Goal: Task Accomplishment & Management: Manage account settings

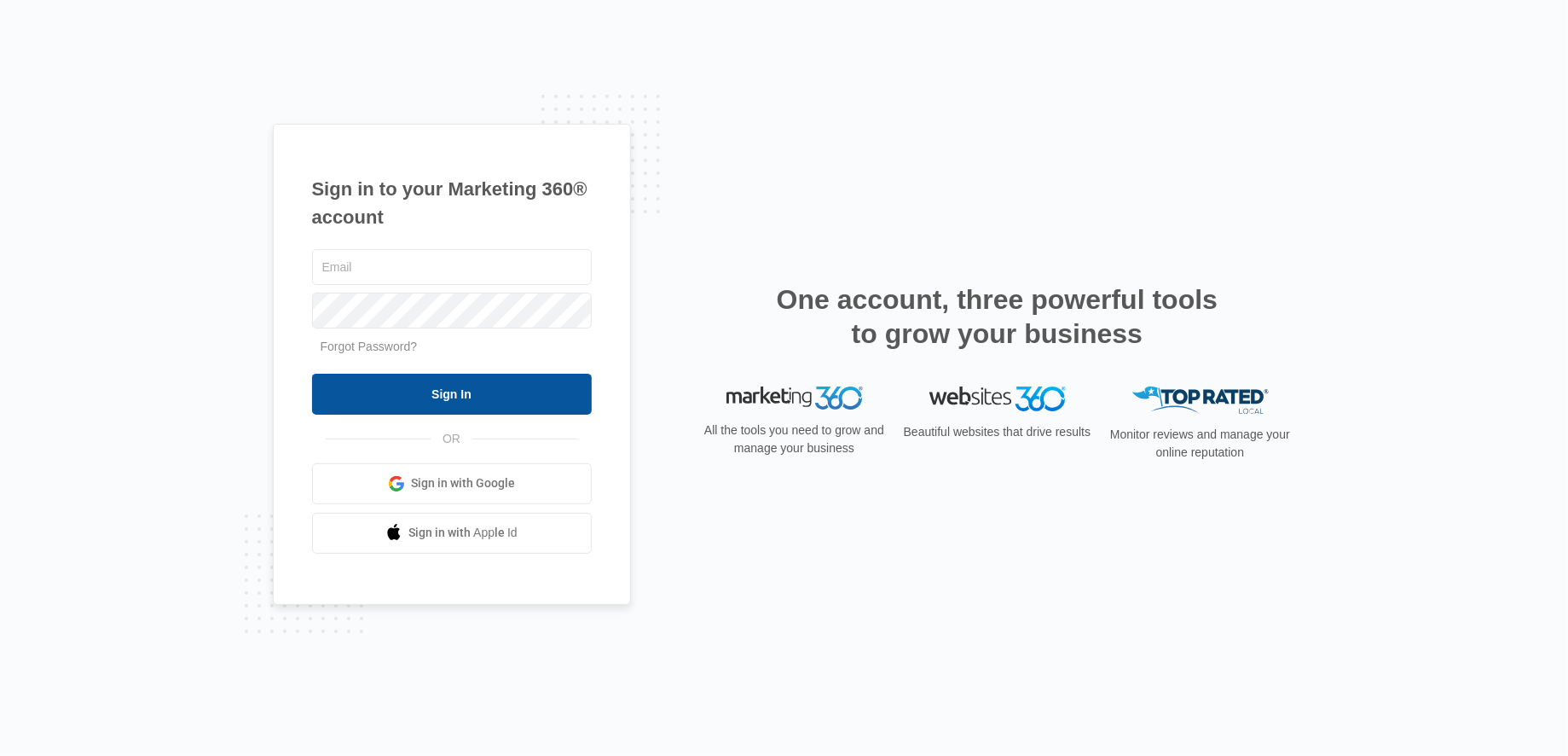
type input "[EMAIL_ADDRESS][DOMAIN_NAME]"
click at [469, 389] on input "Sign In" at bounding box center [452, 394] width 280 height 41
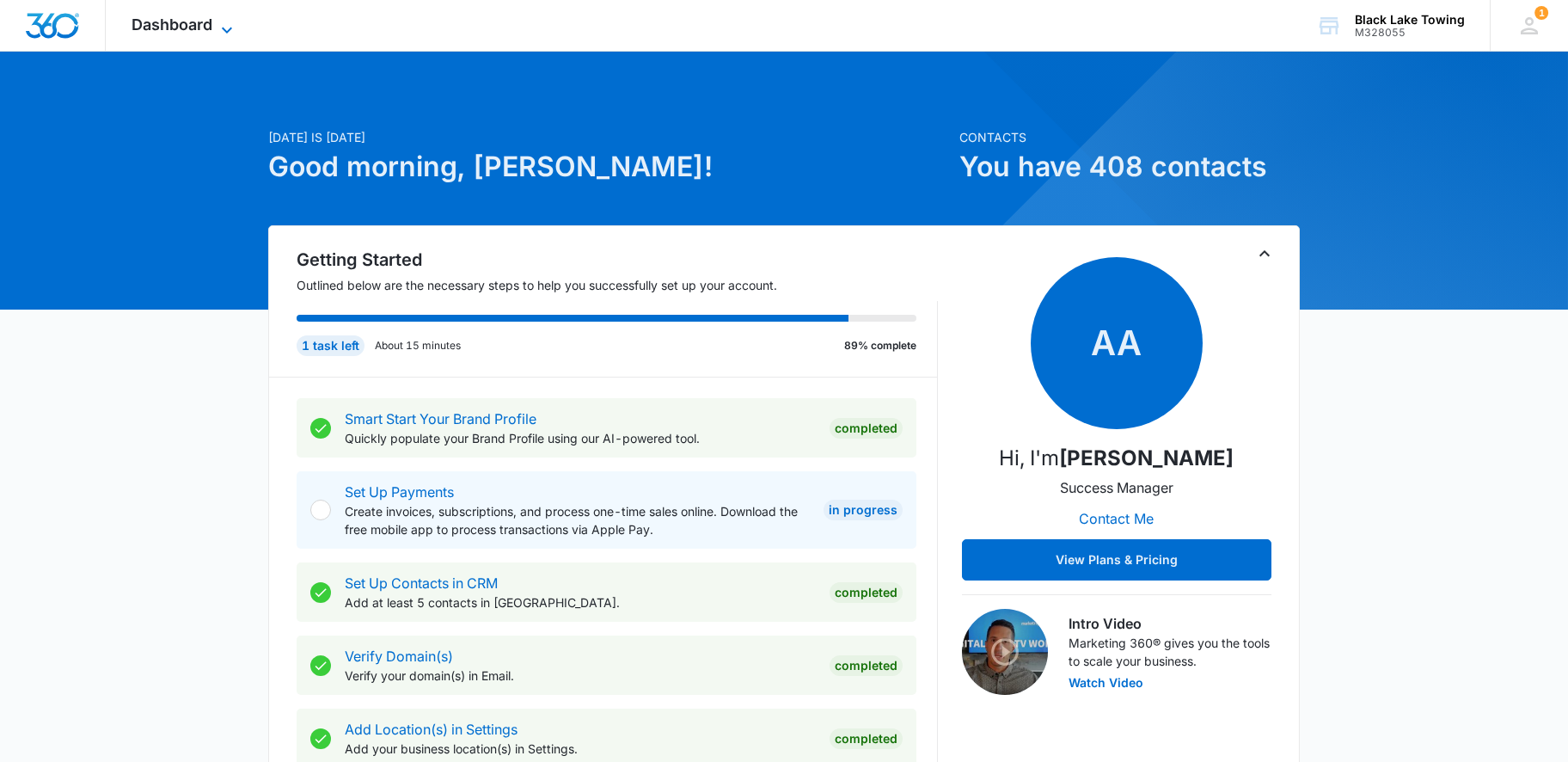
click at [200, 18] on span "Dashboard" at bounding box center [171, 25] width 81 height 19
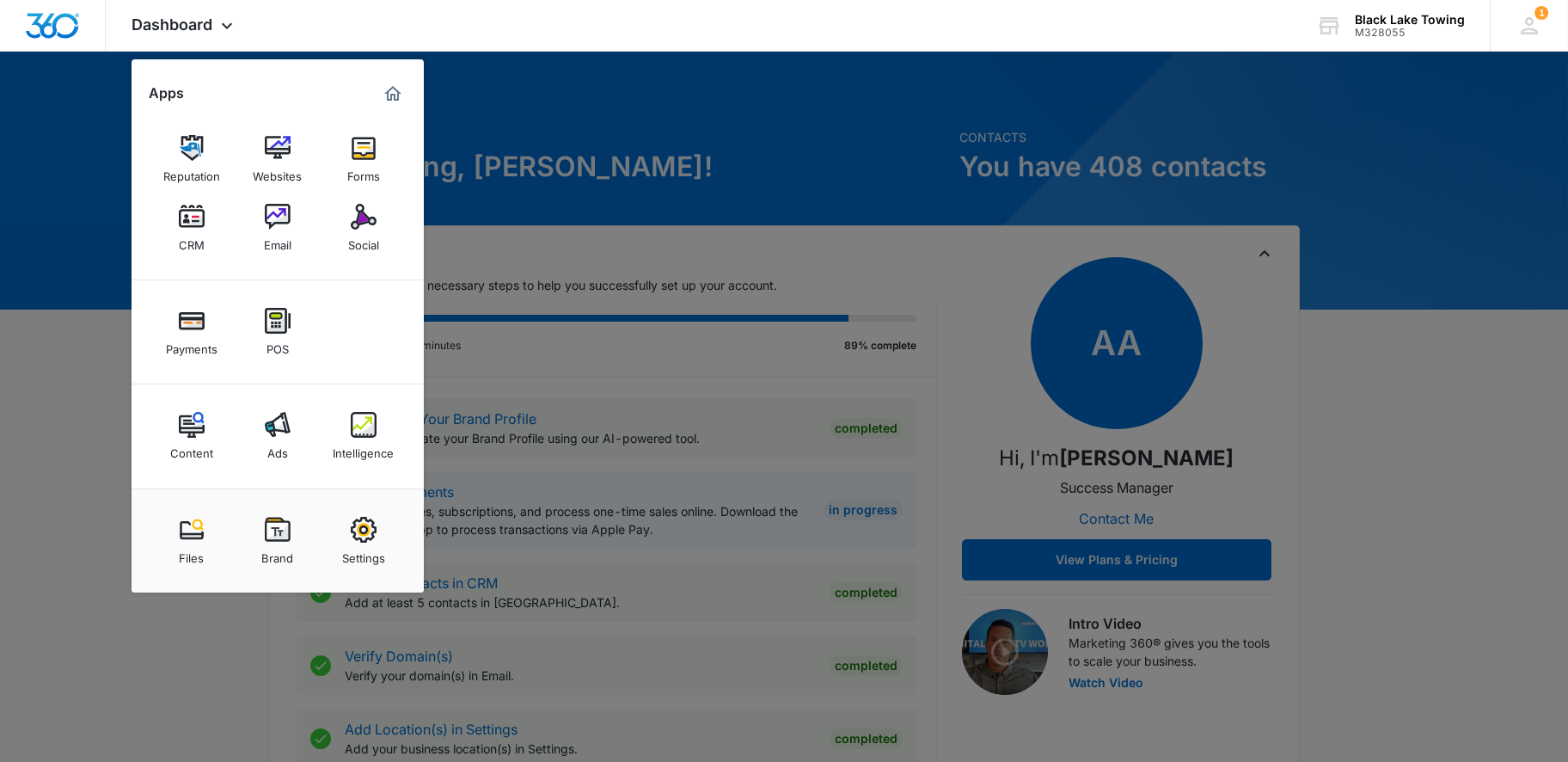
click at [276, 418] on img at bounding box center [278, 425] width 26 height 26
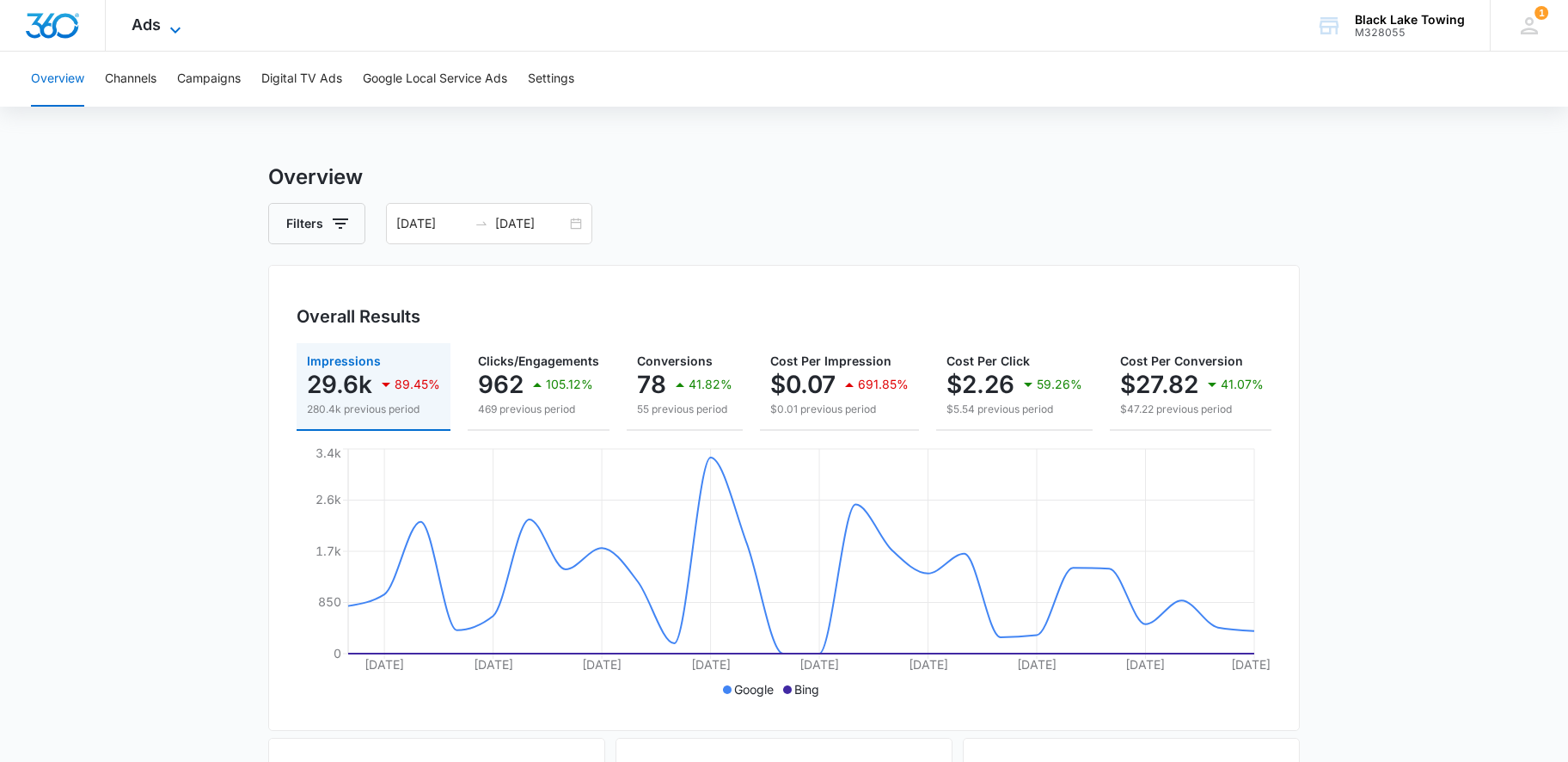
click at [146, 18] on span "Ads" at bounding box center [146, 25] width 30 height 19
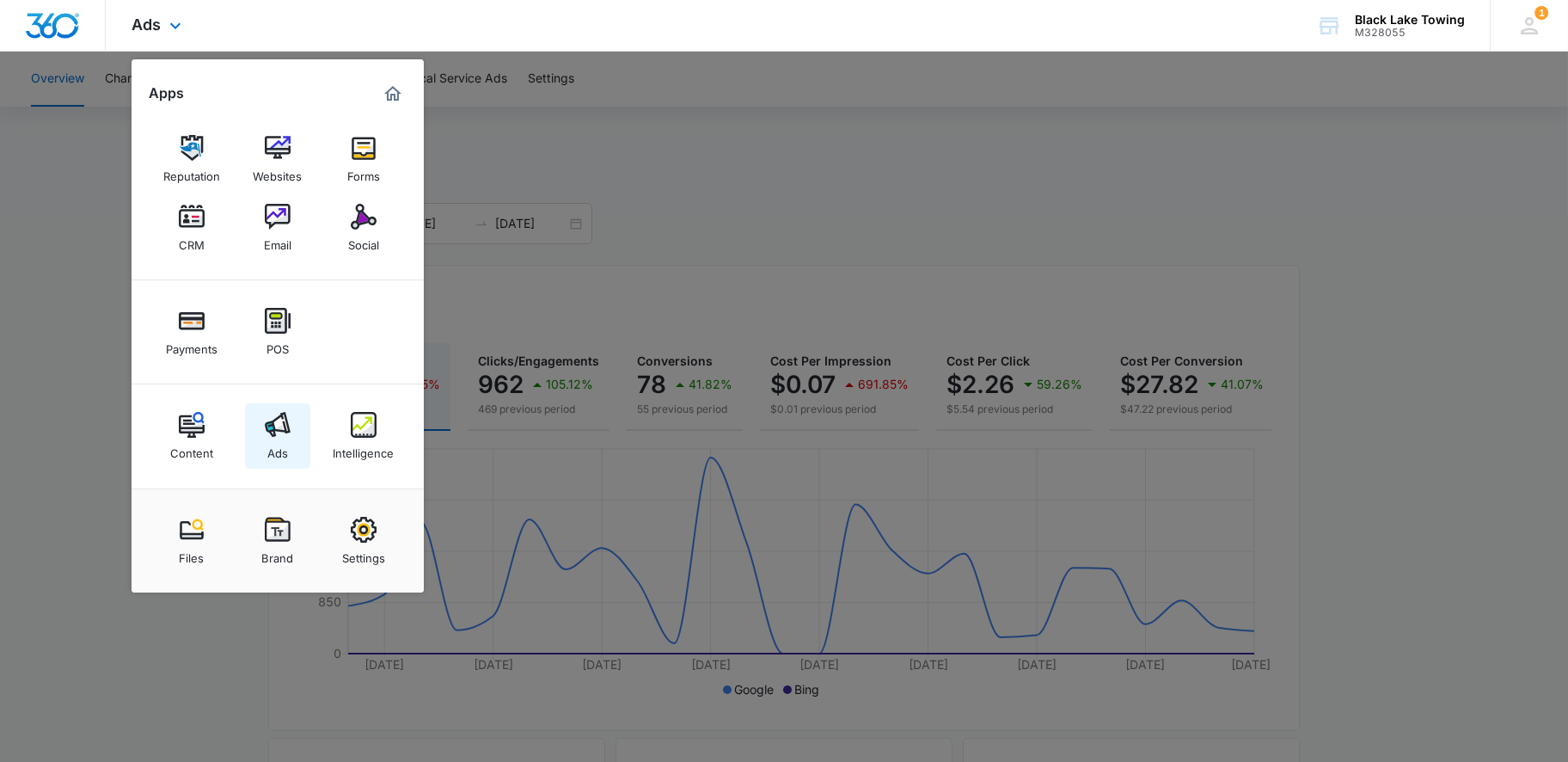
click at [283, 435] on img at bounding box center [278, 425] width 26 height 26
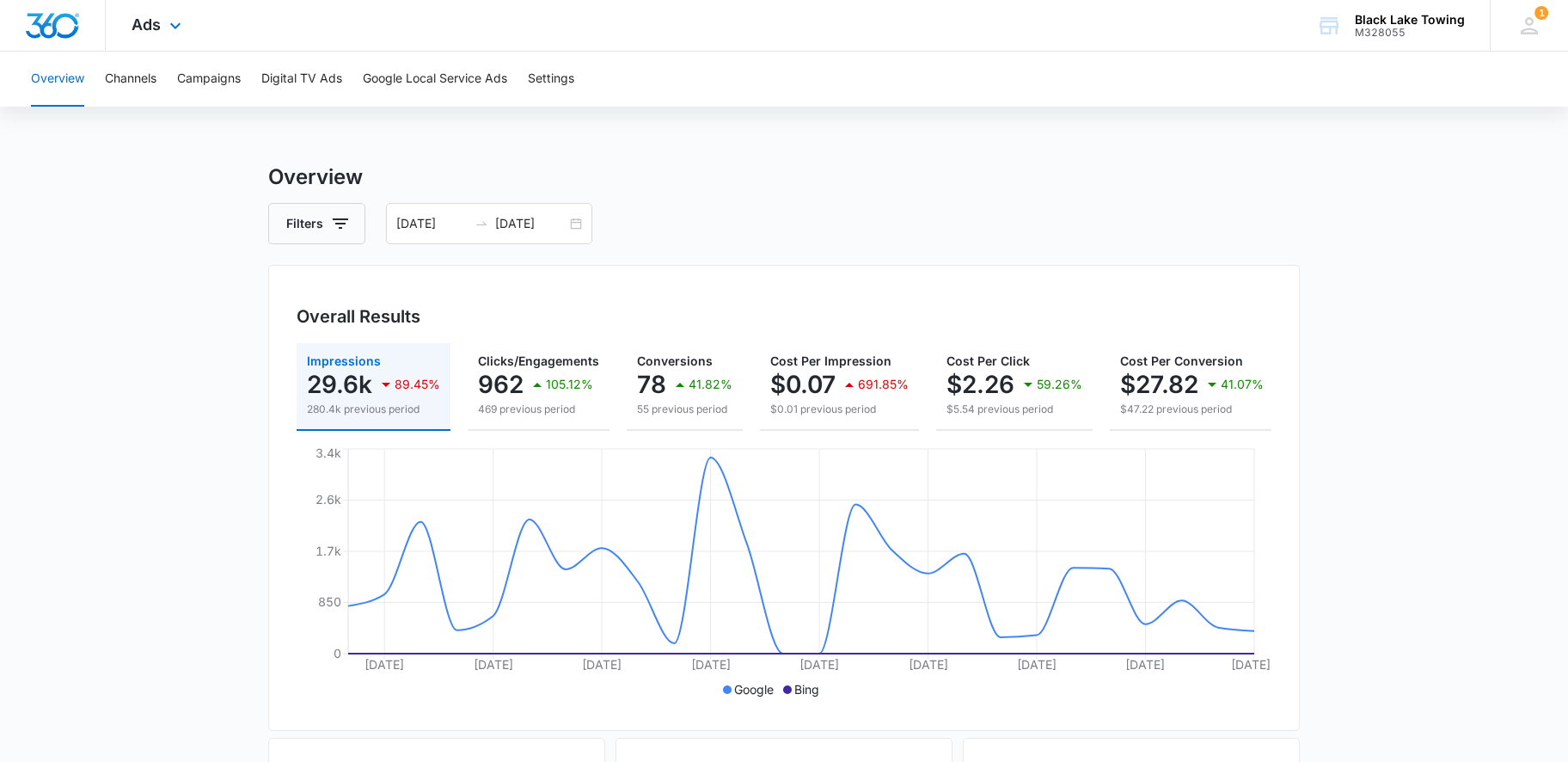
click at [128, 33] on div "Ads Apps Reputation Websites Forms CRM Email Social Payments POS Content Ads In…" at bounding box center [158, 25] width 106 height 51
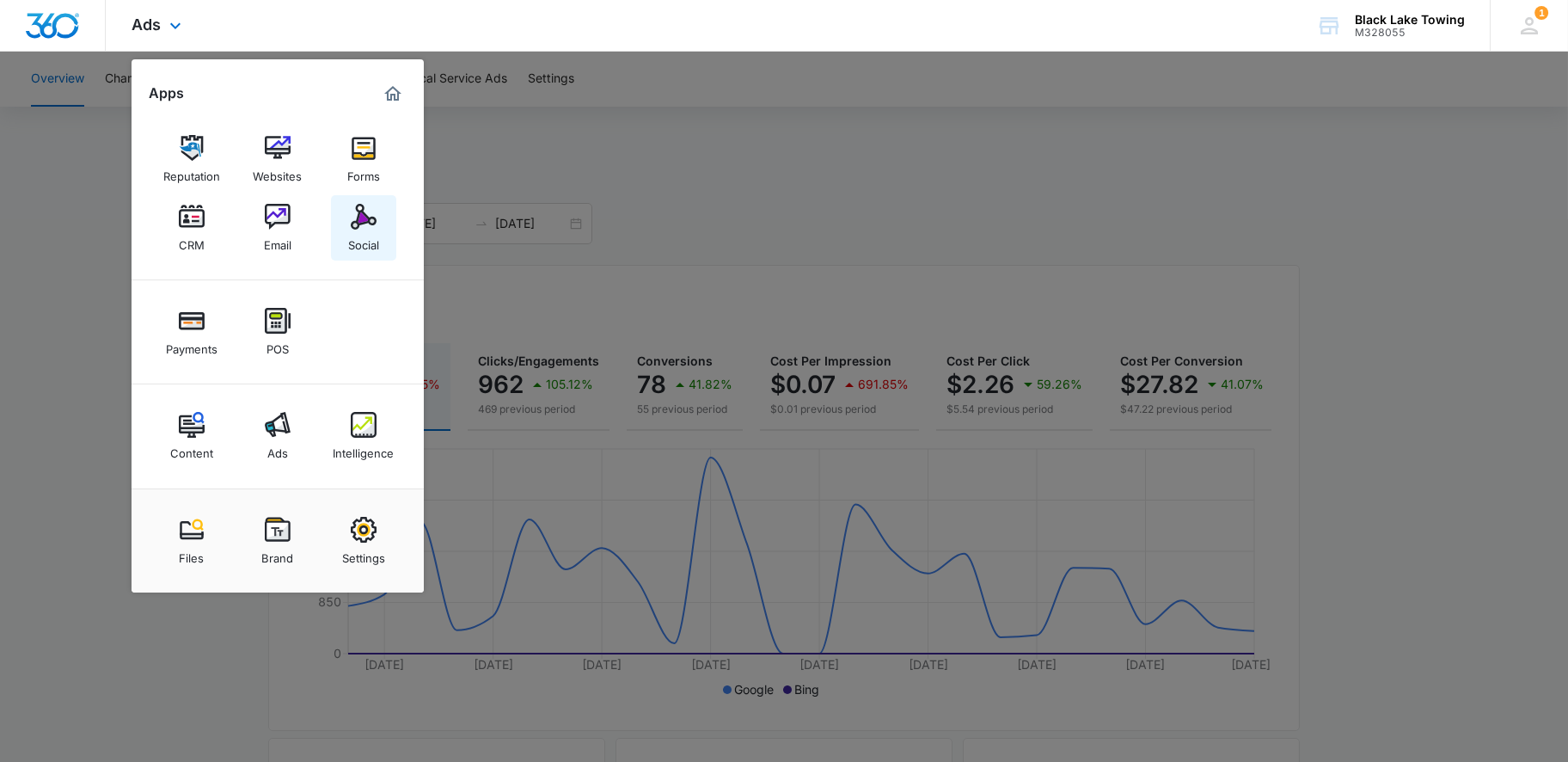
click at [367, 219] on img at bounding box center [364, 217] width 26 height 26
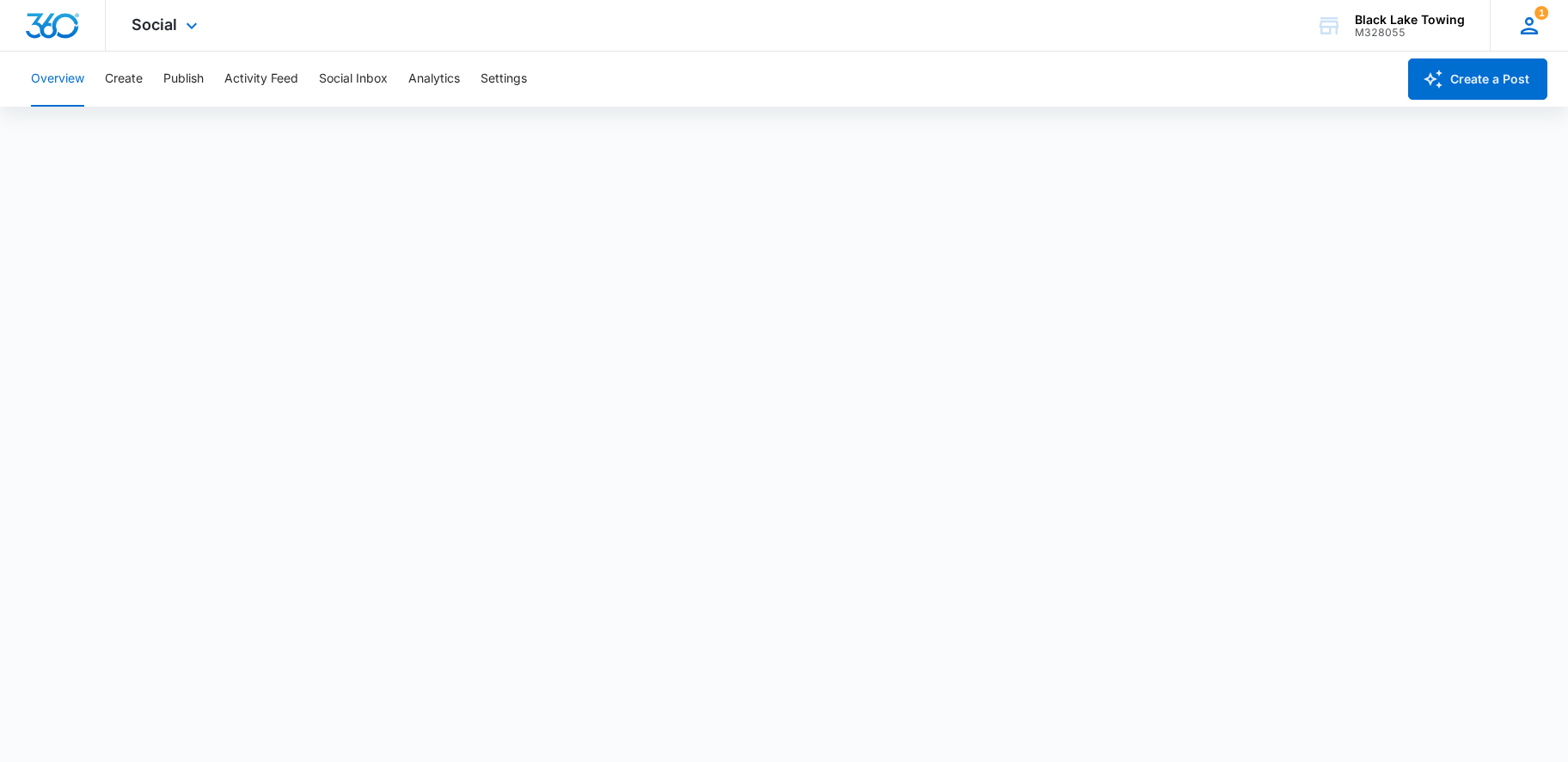
click at [1534, 43] on div "1 AP [PERSON_NAME] [PERSON_NAME][EMAIL_ADDRESS][DOMAIN_NAME] My Profile 1 Notif…" at bounding box center [1529, 25] width 79 height 51
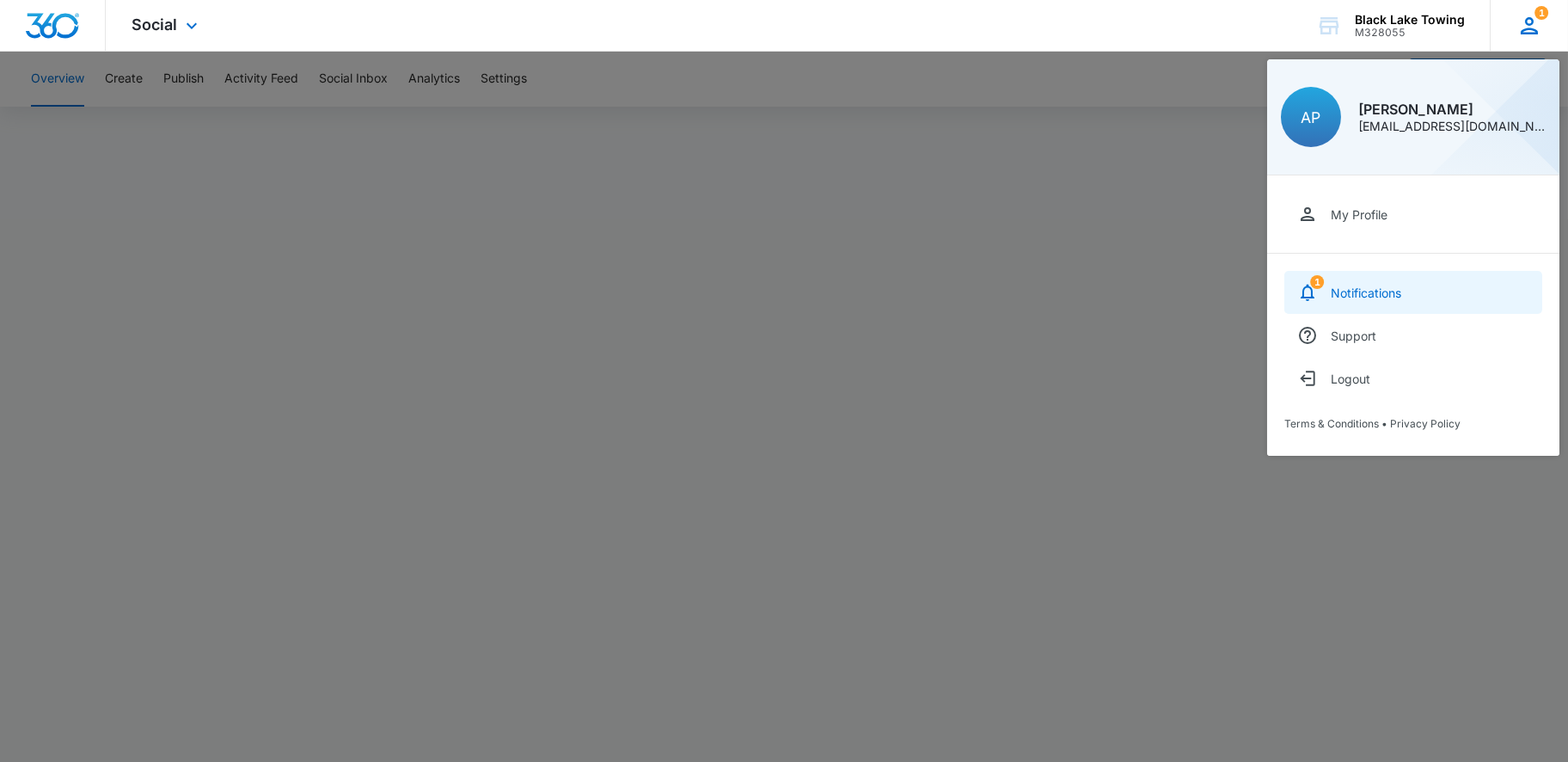
click at [1367, 299] on link "1 Notifications" at bounding box center [1413, 293] width 258 height 43
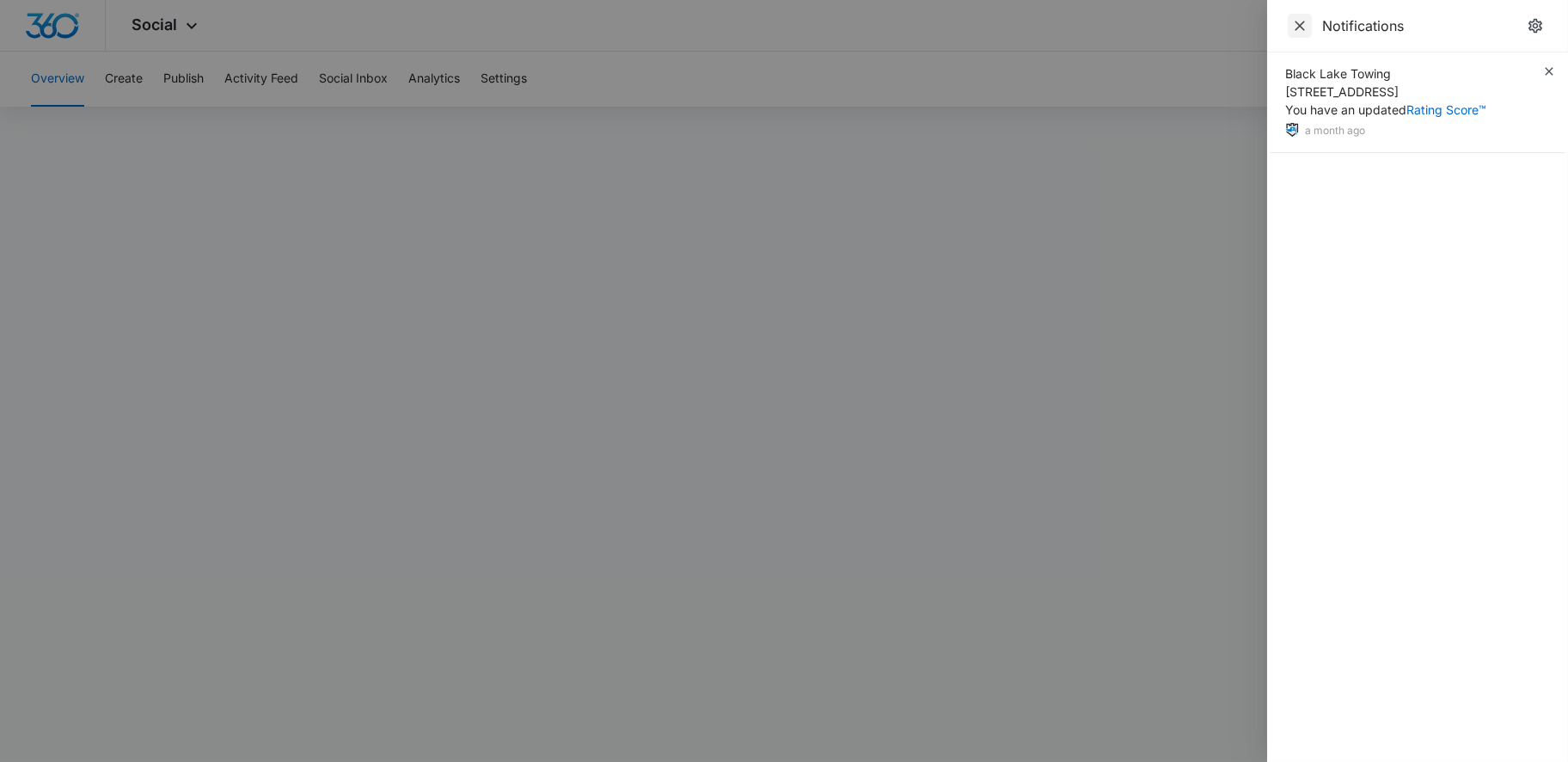
click at [1293, 14] on span "Close" at bounding box center [1300, 26] width 24 height 24
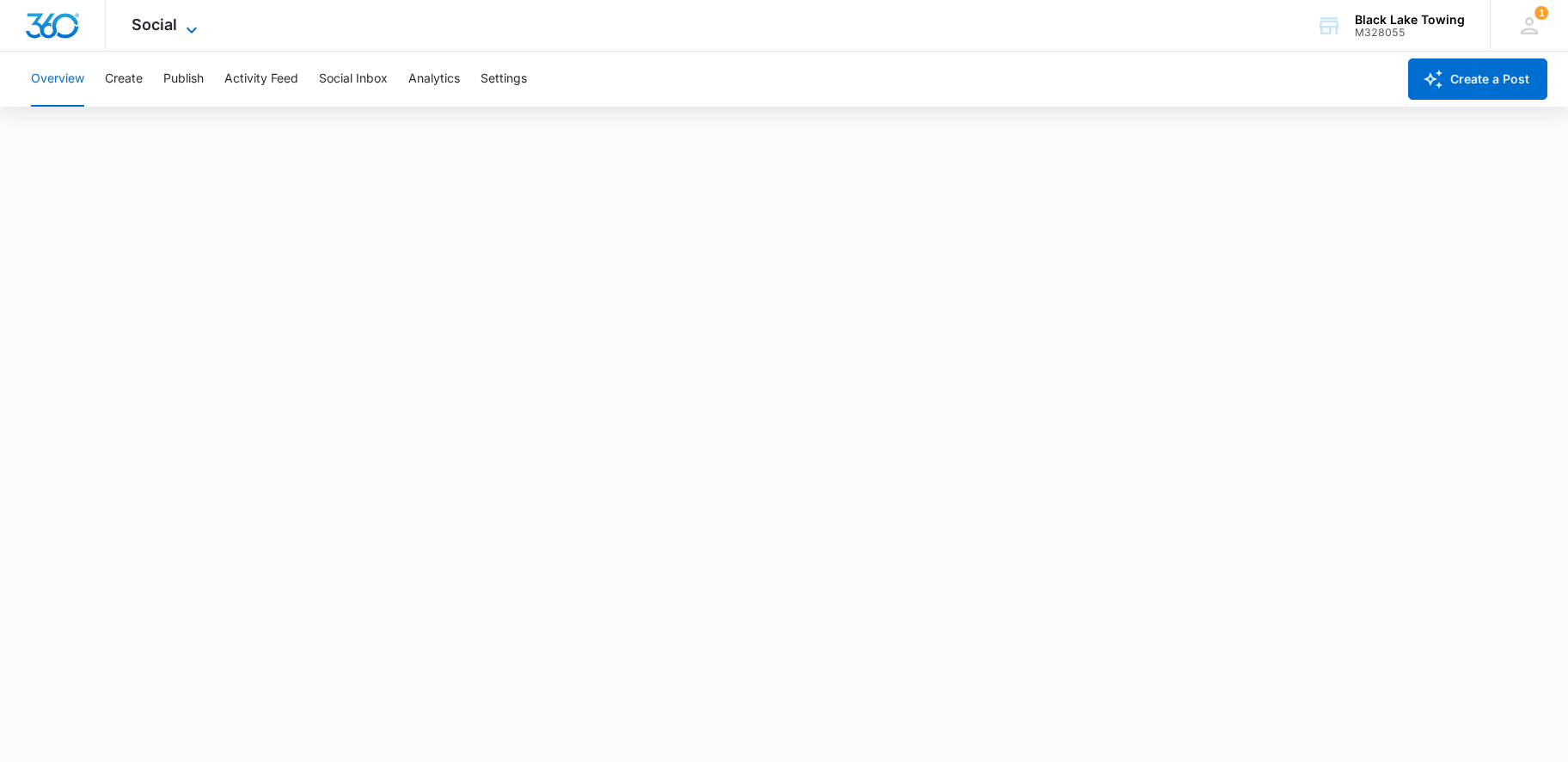
click at [185, 25] on icon at bounding box center [192, 30] width 20 height 20
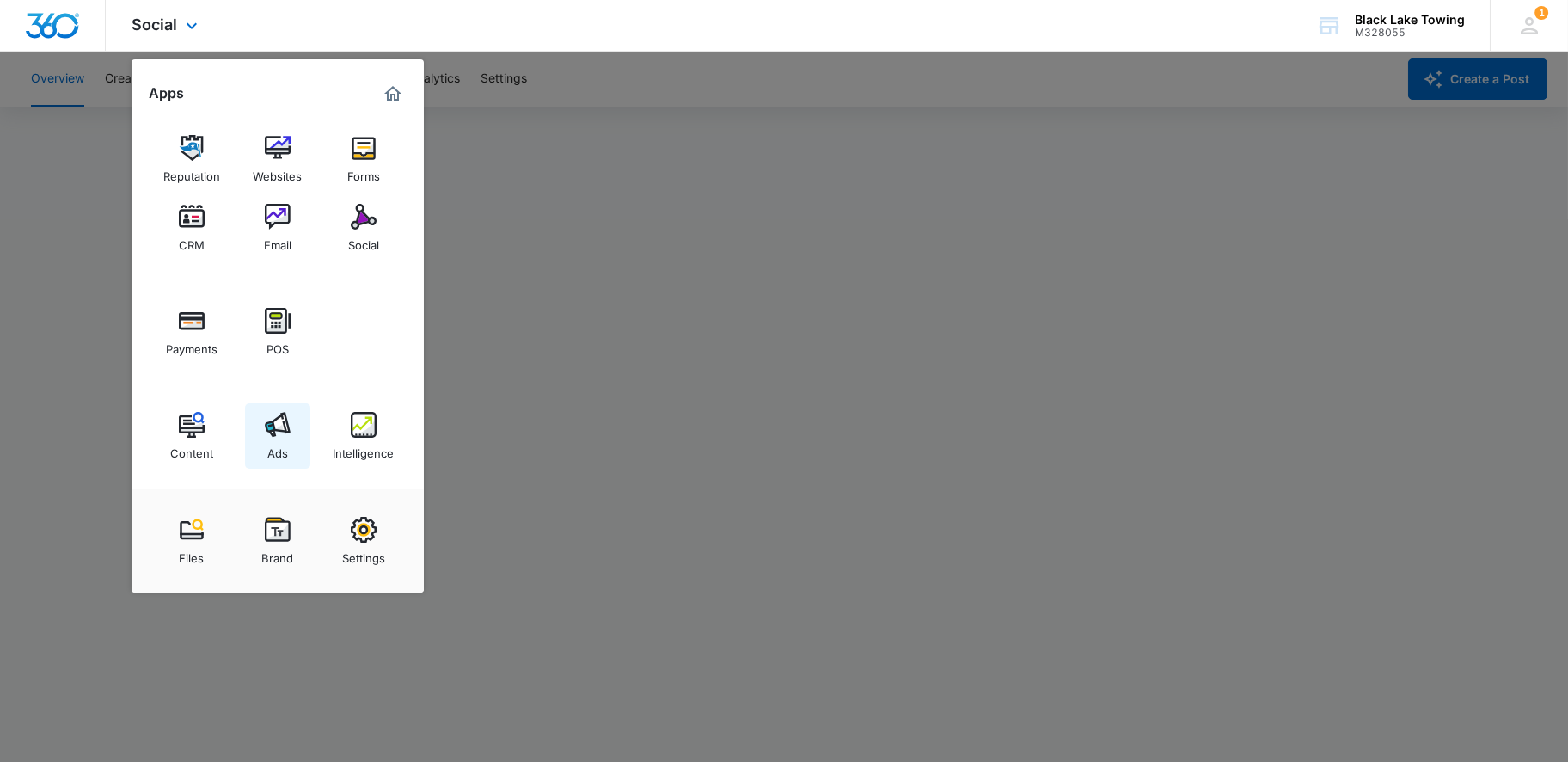
click at [304, 443] on link "Ads" at bounding box center [278, 436] width 66 height 66
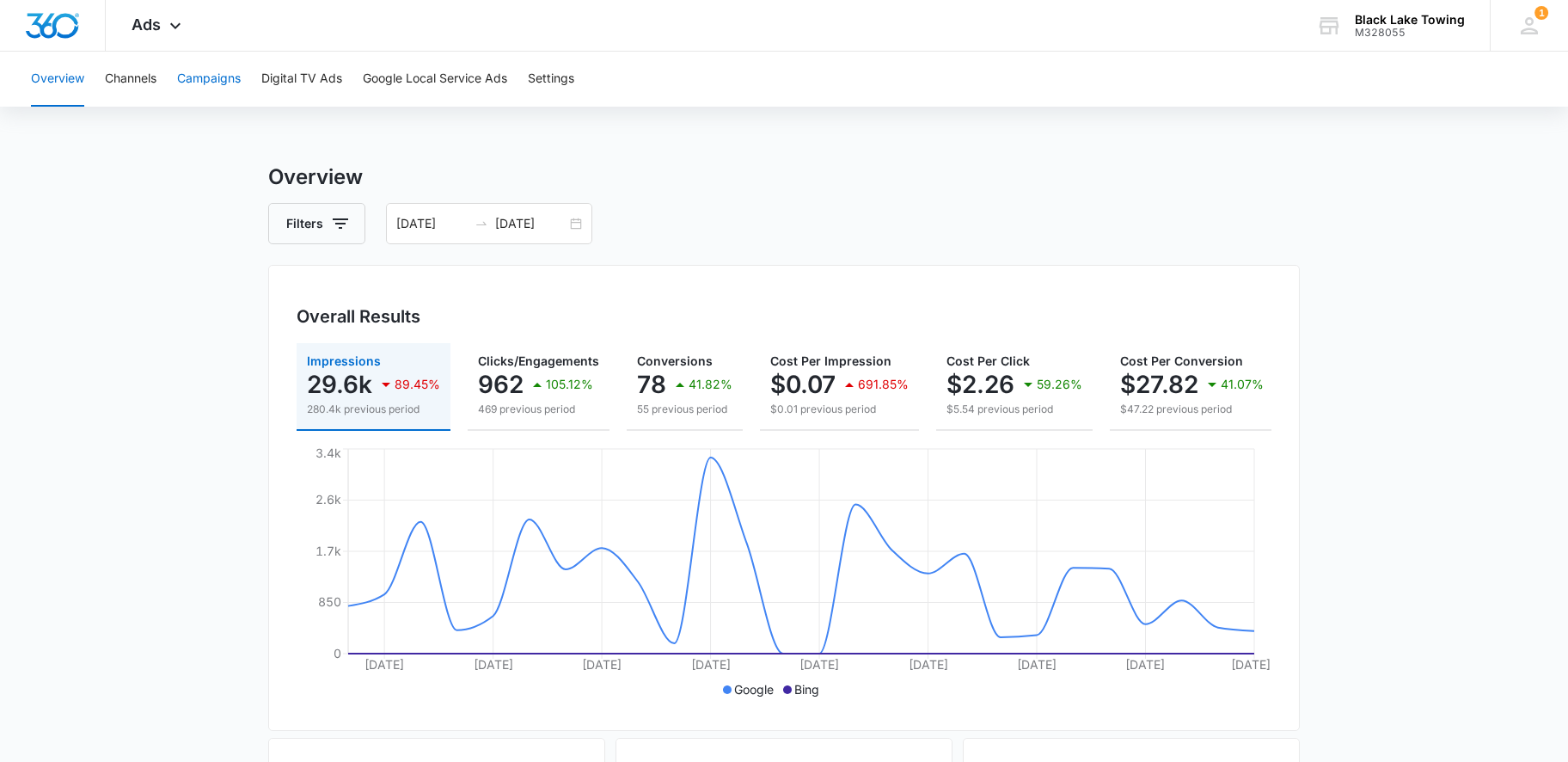
click at [210, 82] on button "Campaigns" at bounding box center [208, 79] width 64 height 55
click at [142, 86] on button "Channels" at bounding box center [131, 79] width 52 height 55
click at [24, 81] on div "Overview Channels Campaigns Digital TV Ads Google Local Service Ads Settings" at bounding box center [784, 79] width 1527 height 55
click at [39, 69] on button "Overview" at bounding box center [57, 79] width 54 height 55
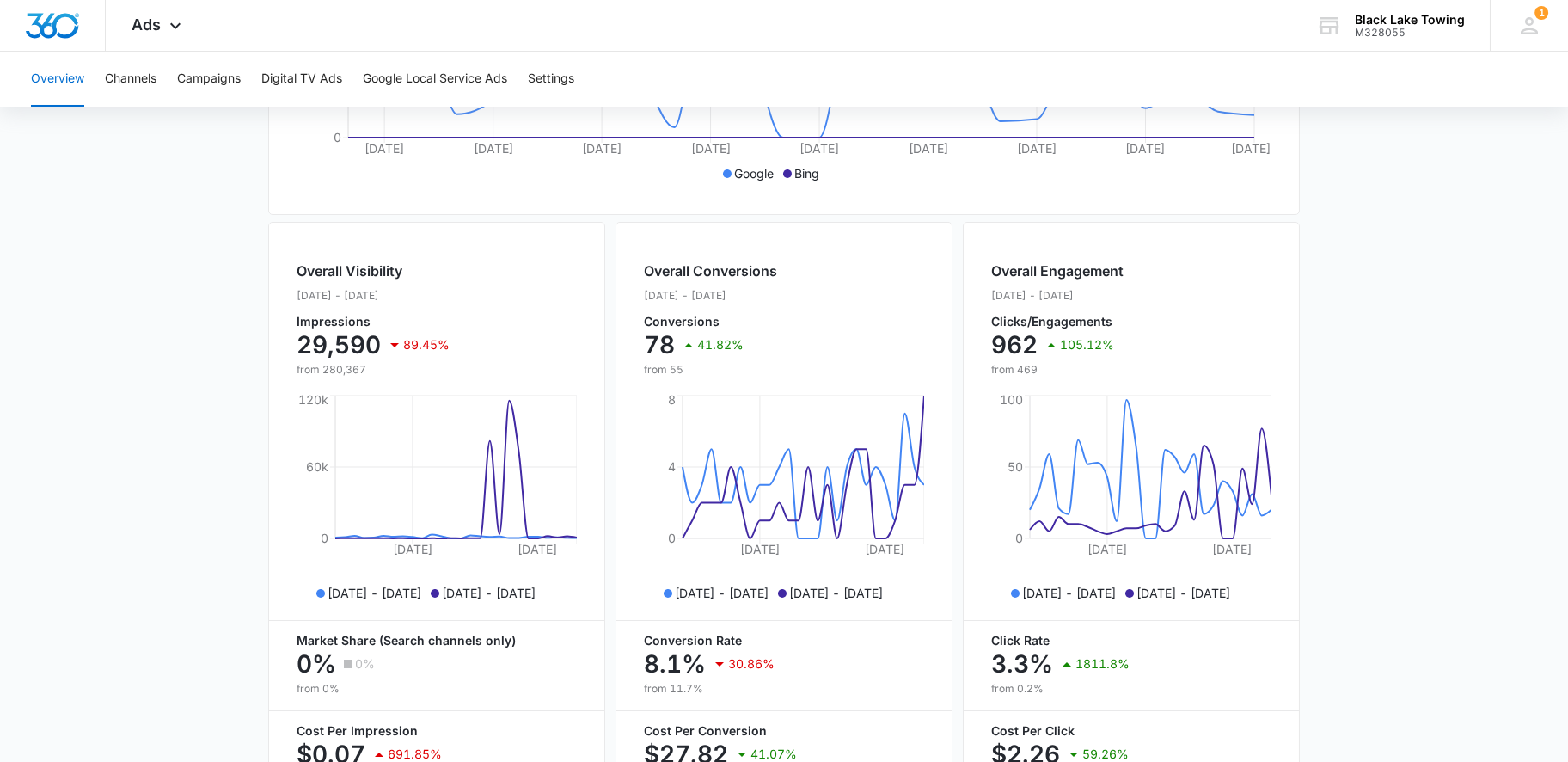
scroll to position [573, 0]
